Goal: Find specific page/section: Find specific page/section

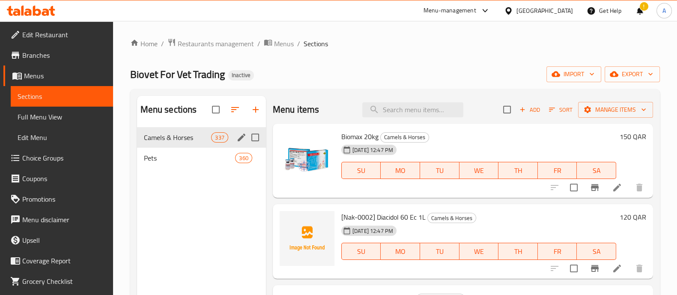
click at [210, 155] on span "Pets" at bounding box center [190, 158] width 92 height 10
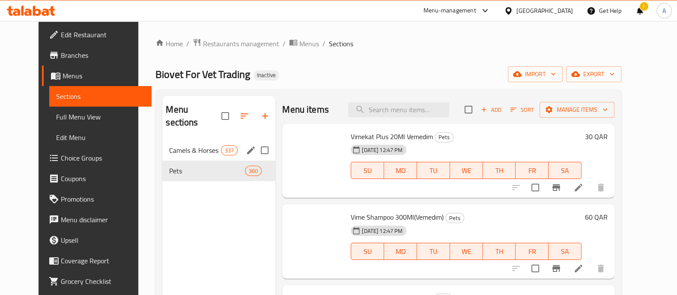
click at [202, 145] on span "Camels & Horses" at bounding box center [195, 150] width 52 height 10
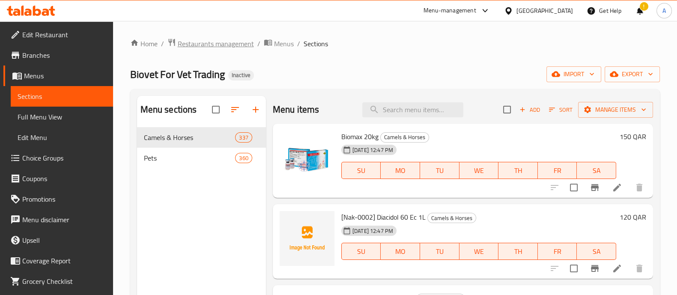
click at [240, 42] on span "Restaurants management" at bounding box center [216, 44] width 76 height 10
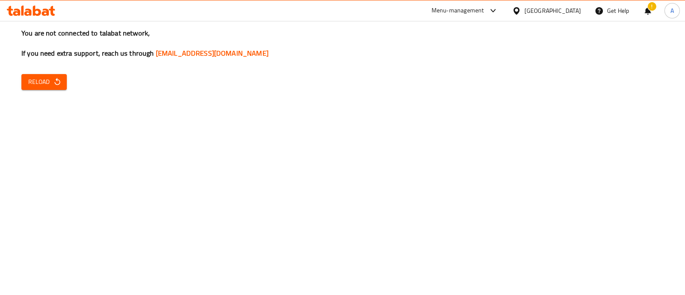
click at [56, 84] on icon "button" at bounding box center [57, 81] width 6 height 7
drag, startPoint x: 51, startPoint y: 71, endPoint x: 52, endPoint y: 75, distance: 4.4
click at [51, 72] on div "You are not connected to talabat network, If you need extra support, reach us t…" at bounding box center [342, 147] width 685 height 295
click at [56, 80] on icon "button" at bounding box center [57, 81] width 6 height 7
click at [59, 78] on icon "button" at bounding box center [57, 81] width 9 height 9
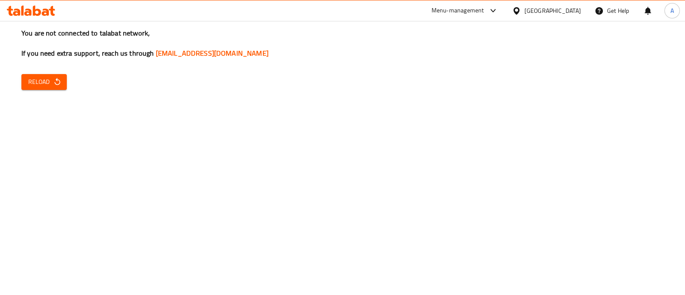
click at [53, 83] on icon "button" at bounding box center [57, 81] width 9 height 9
click at [58, 79] on icon "button" at bounding box center [57, 81] width 9 height 9
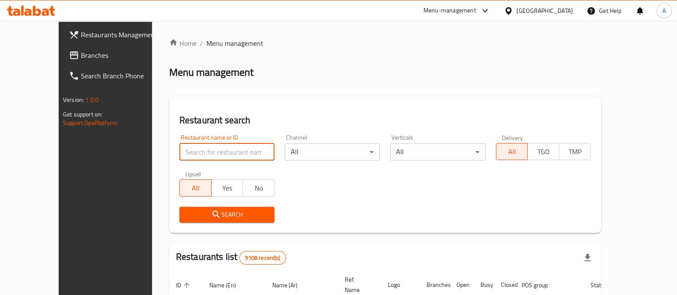
click at [225, 149] on input "search" at bounding box center [226, 151] width 95 height 17
type input "mazaj"
click button "Search" at bounding box center [226, 215] width 95 height 16
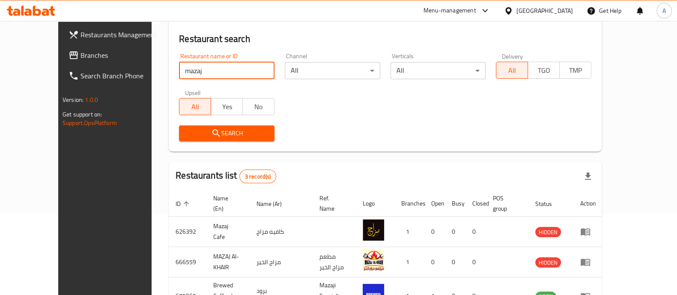
scroll to position [131, 0]
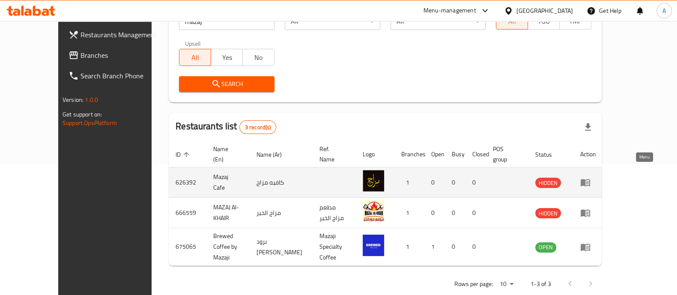
click at [590, 177] on icon "enhanced table" at bounding box center [585, 182] width 10 height 10
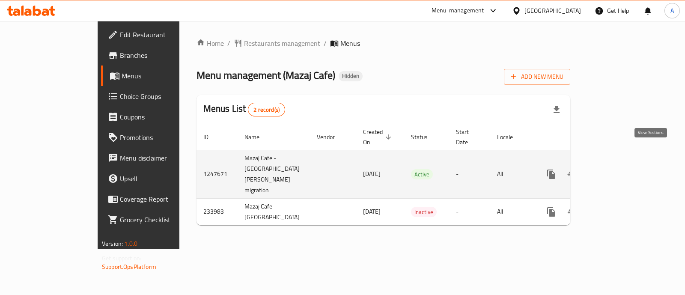
click at [618, 169] on icon "enhanced table" at bounding box center [613, 174] width 10 height 10
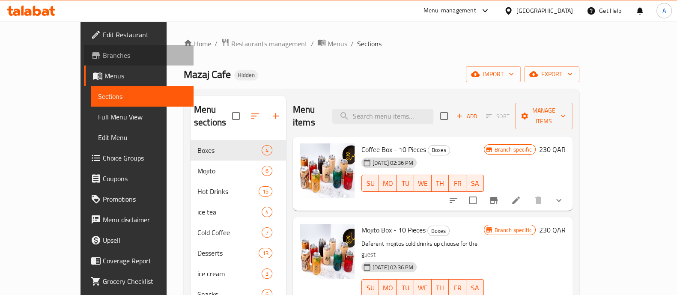
click at [103, 55] on span "Branches" at bounding box center [145, 55] width 84 height 10
